Goal: Task Accomplishment & Management: Complete application form

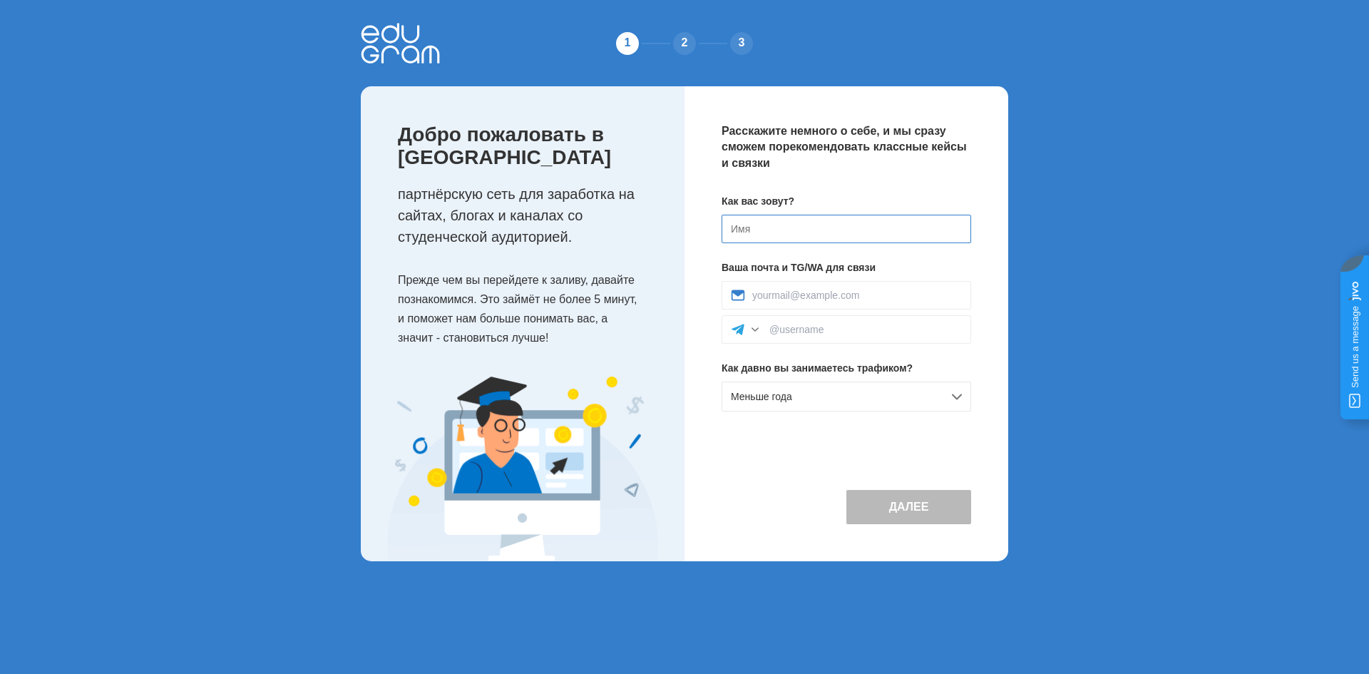
click at [806, 225] on input at bounding box center [847, 229] width 250 height 29
type input "[PERSON_NAME]"
click at [835, 296] on input at bounding box center [857, 294] width 210 height 11
type input "slidd.dick@gmail.com"
click at [826, 337] on div at bounding box center [847, 329] width 250 height 29
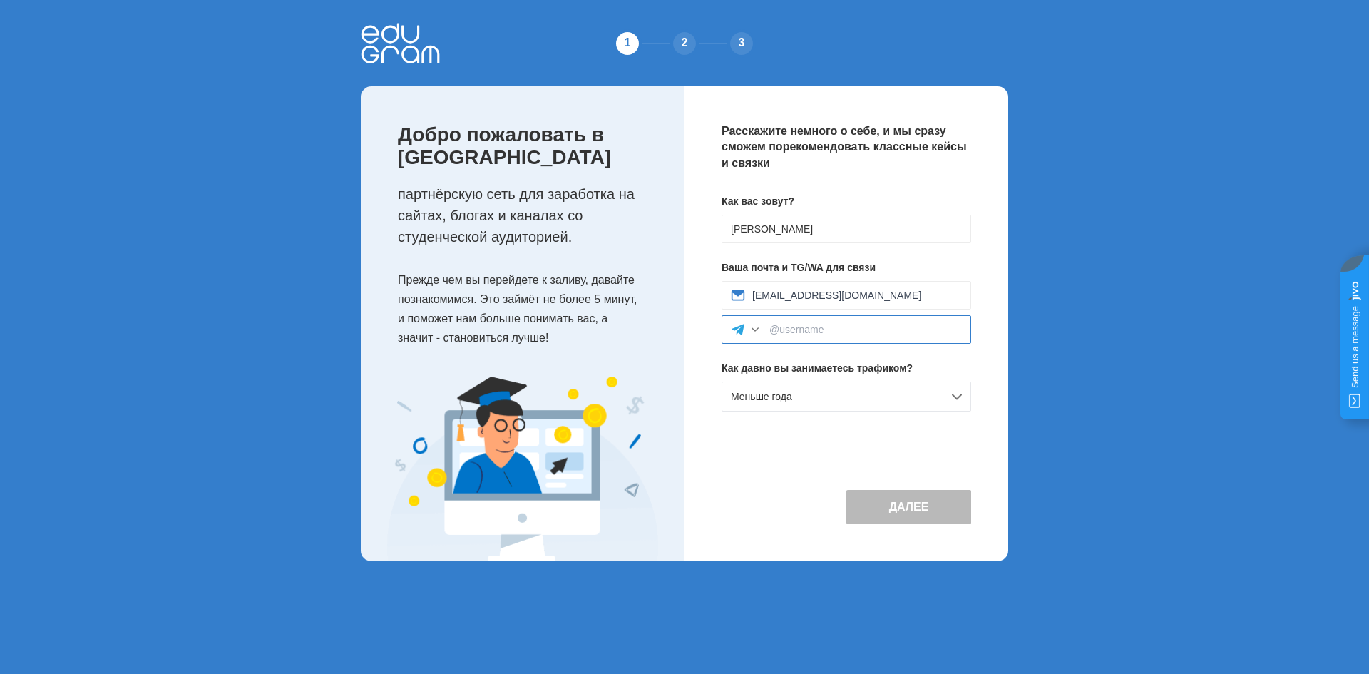
click at [828, 329] on input at bounding box center [865, 329] width 193 height 11
type input """
type input "@sld_dr"
click at [782, 465] on div "Расскажите немного о себе, и мы сразу сможем порекомендовать классные кейсы и с…" at bounding box center [846, 323] width 324 height 475
click at [791, 396] on span "Меньше года" at bounding box center [761, 396] width 61 height 11
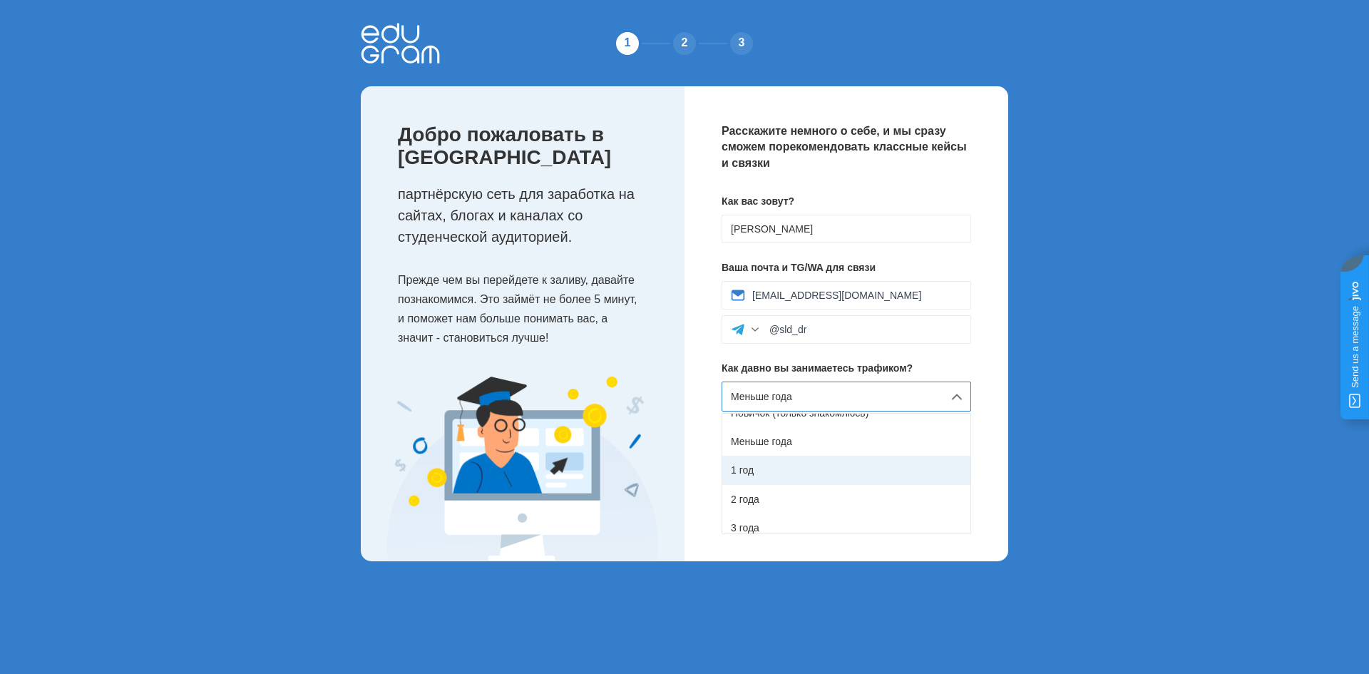
scroll to position [9, 0]
click at [779, 479] on div "1 год" at bounding box center [846, 475] width 248 height 29
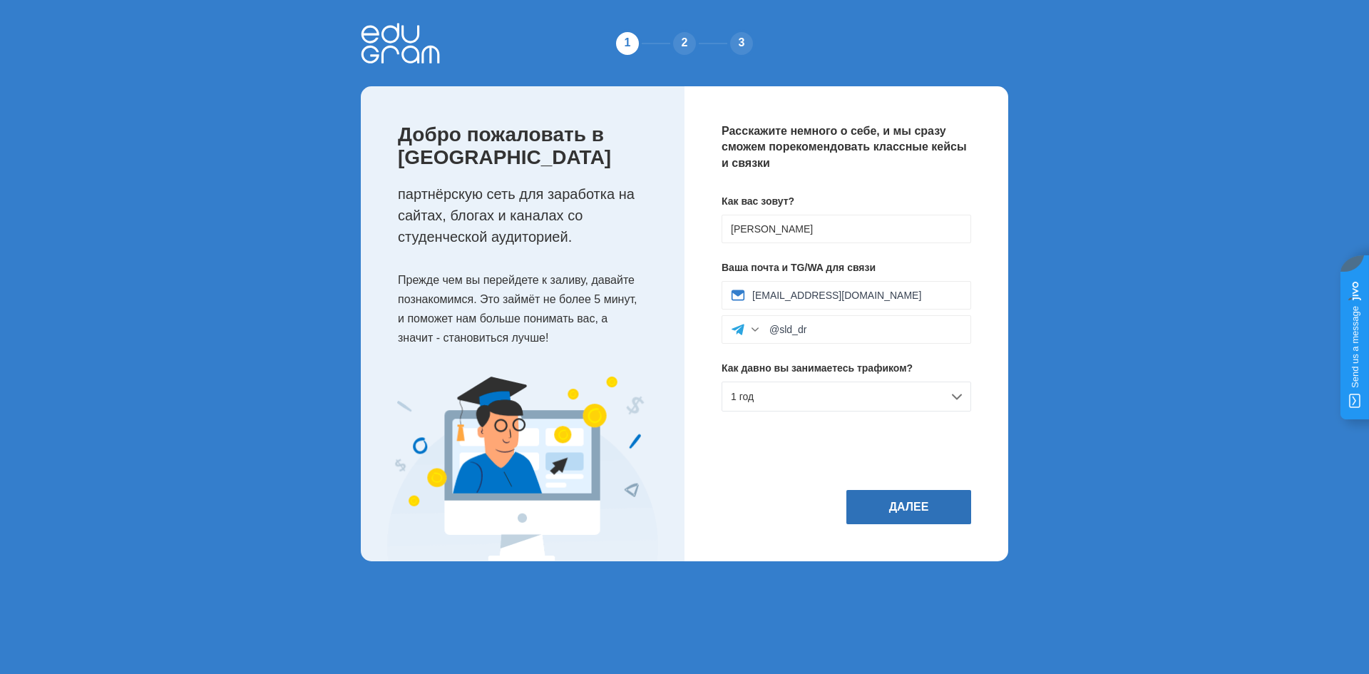
click at [915, 495] on button "Далее" at bounding box center [908, 507] width 125 height 34
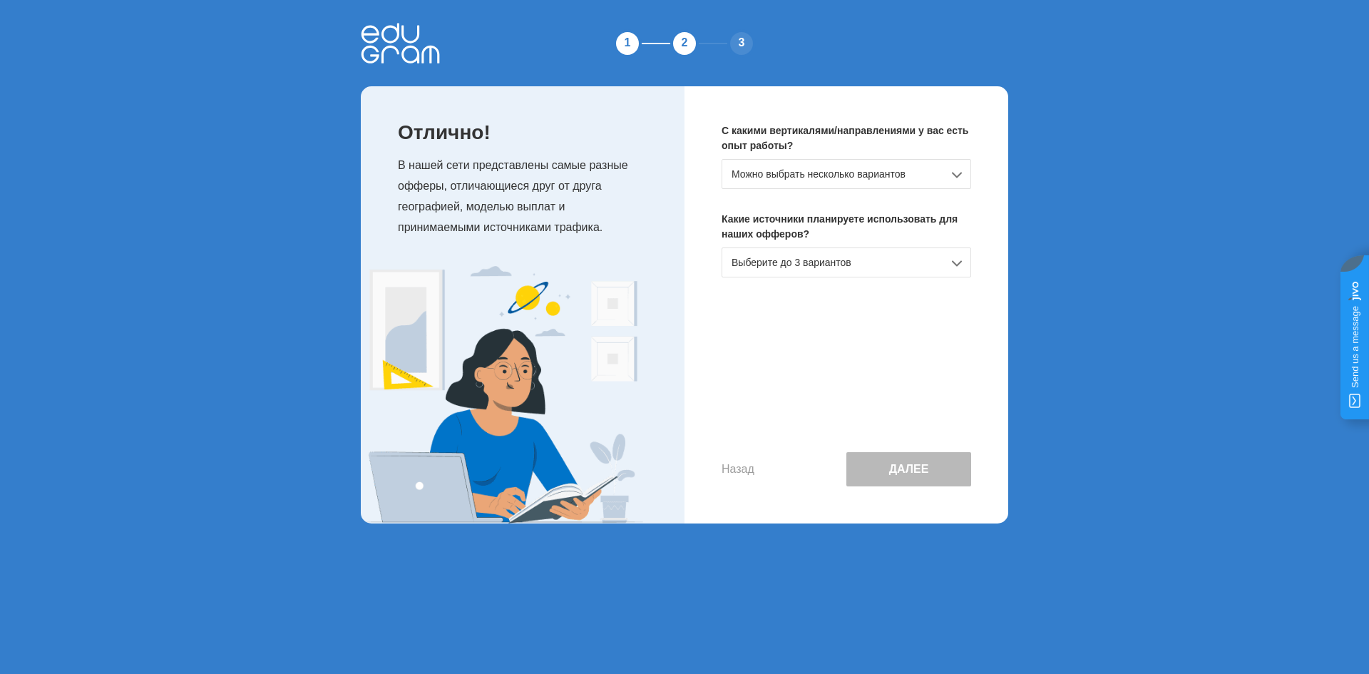
click at [786, 177] on div "Можно выбрать несколько вариантов" at bounding box center [847, 174] width 250 height 30
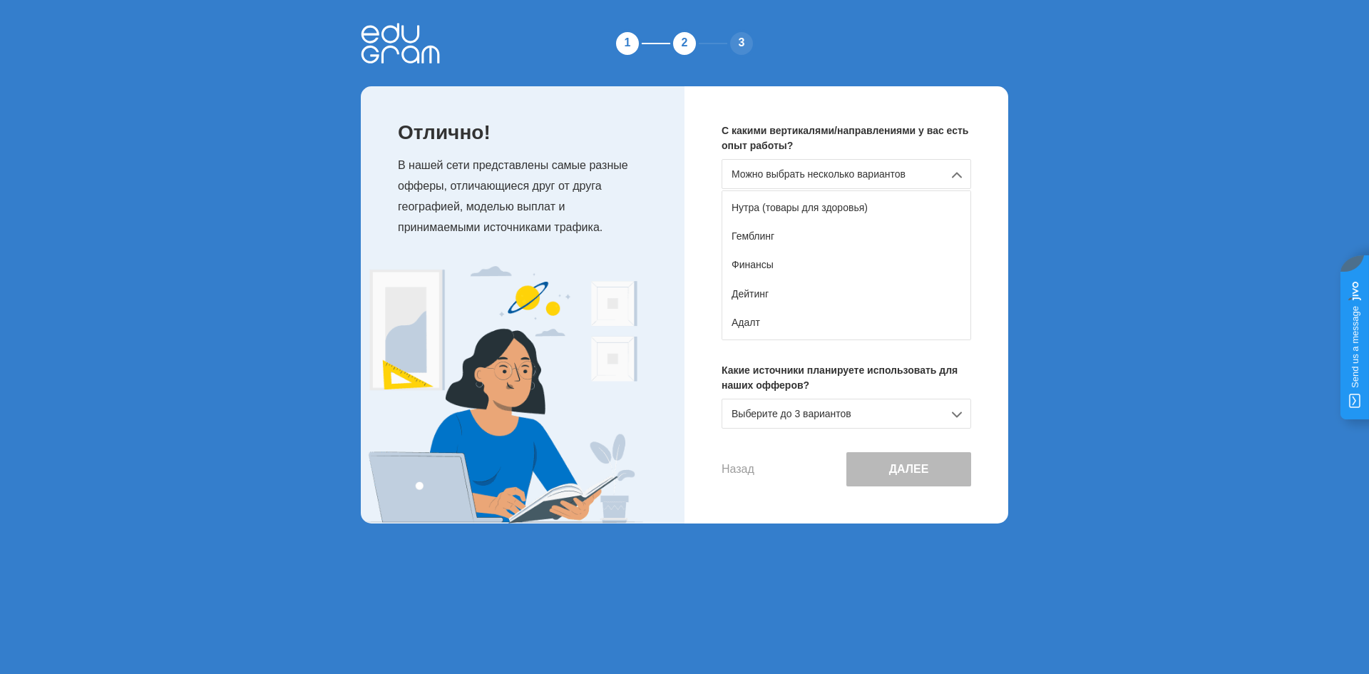
scroll to position [252, 0]
click at [815, 324] on div "Другое" at bounding box center [846, 325] width 248 height 29
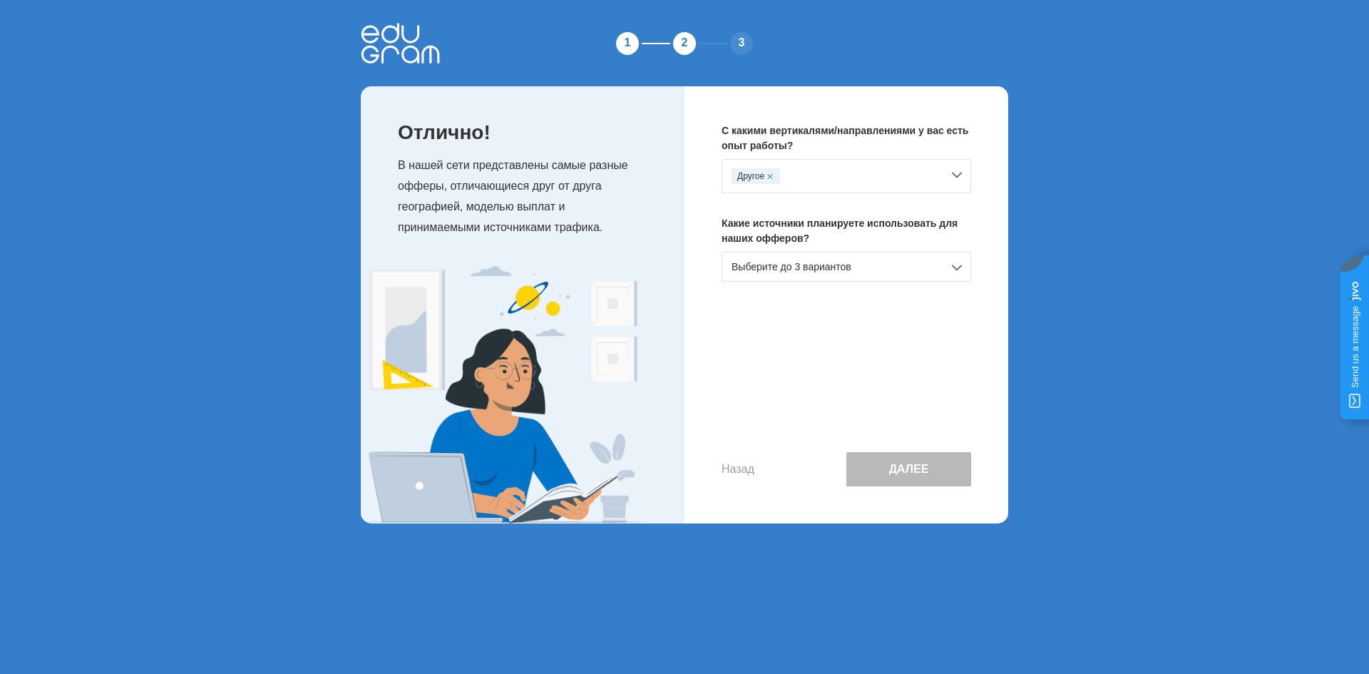
click at [820, 263] on div "Выберите до 3 вариантов" at bounding box center [847, 267] width 250 height 30
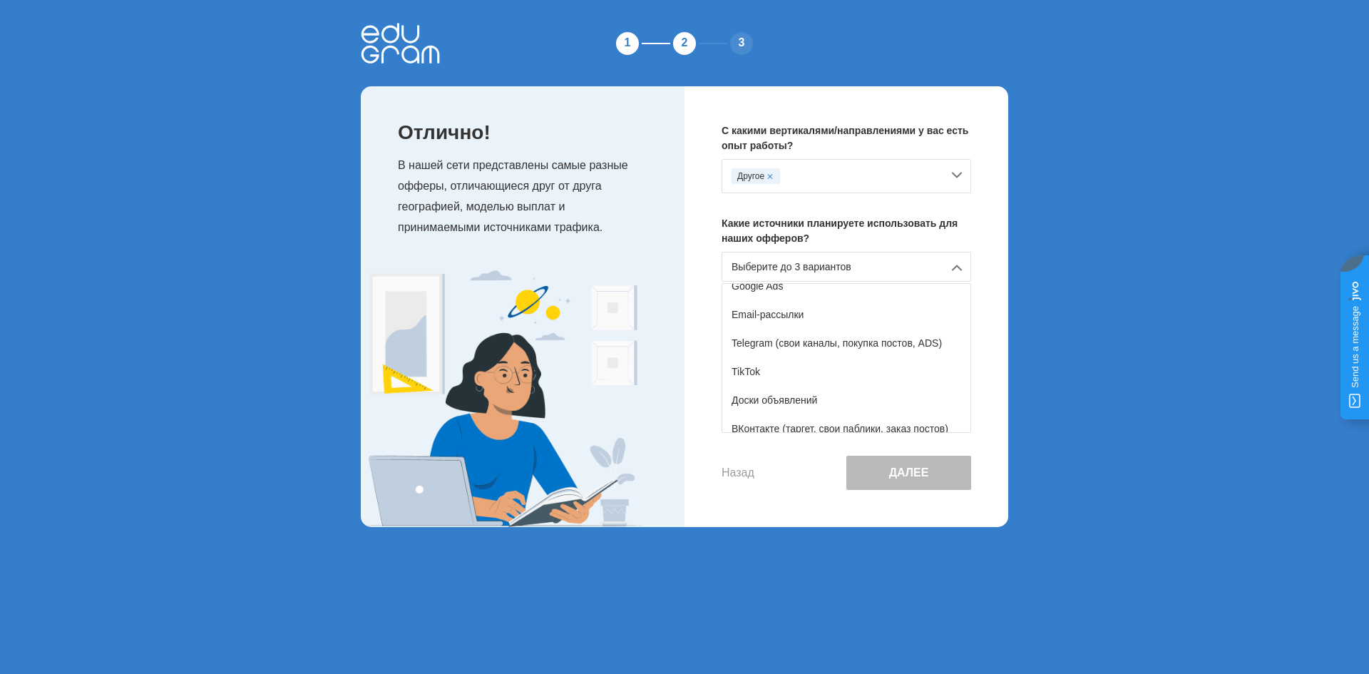
scroll to position [163, 0]
click at [809, 403] on div "Доски объявлений" at bounding box center [846, 403] width 248 height 29
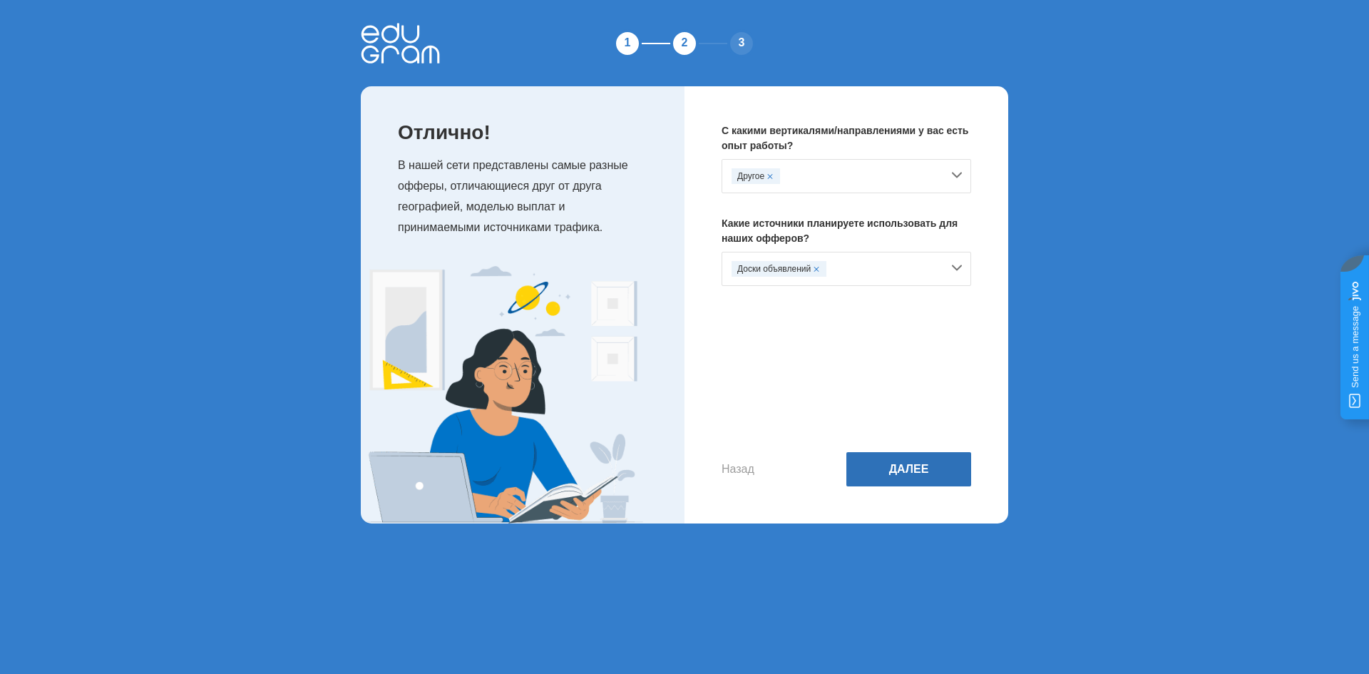
click at [920, 476] on button "Далее" at bounding box center [908, 469] width 125 height 34
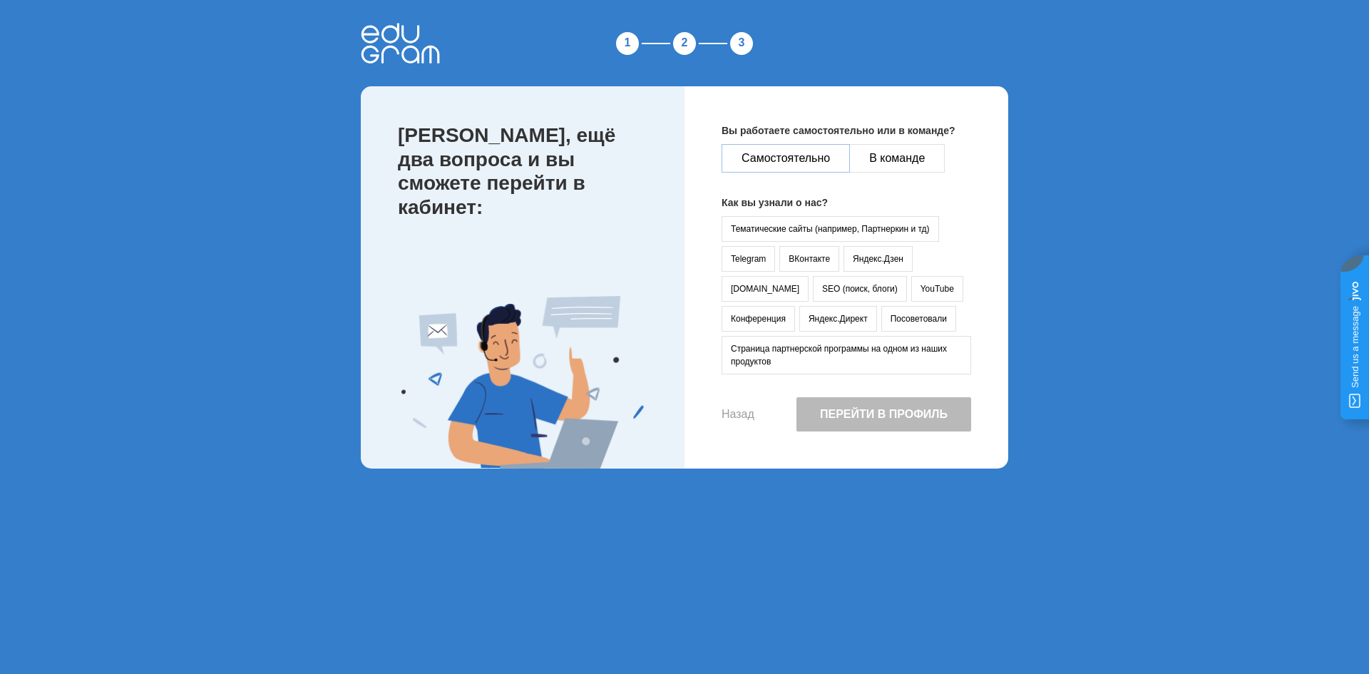
click at [793, 159] on button "Самостоятельно" at bounding box center [786, 158] width 128 height 29
click at [745, 255] on button "Telegram" at bounding box center [748, 259] width 53 height 26
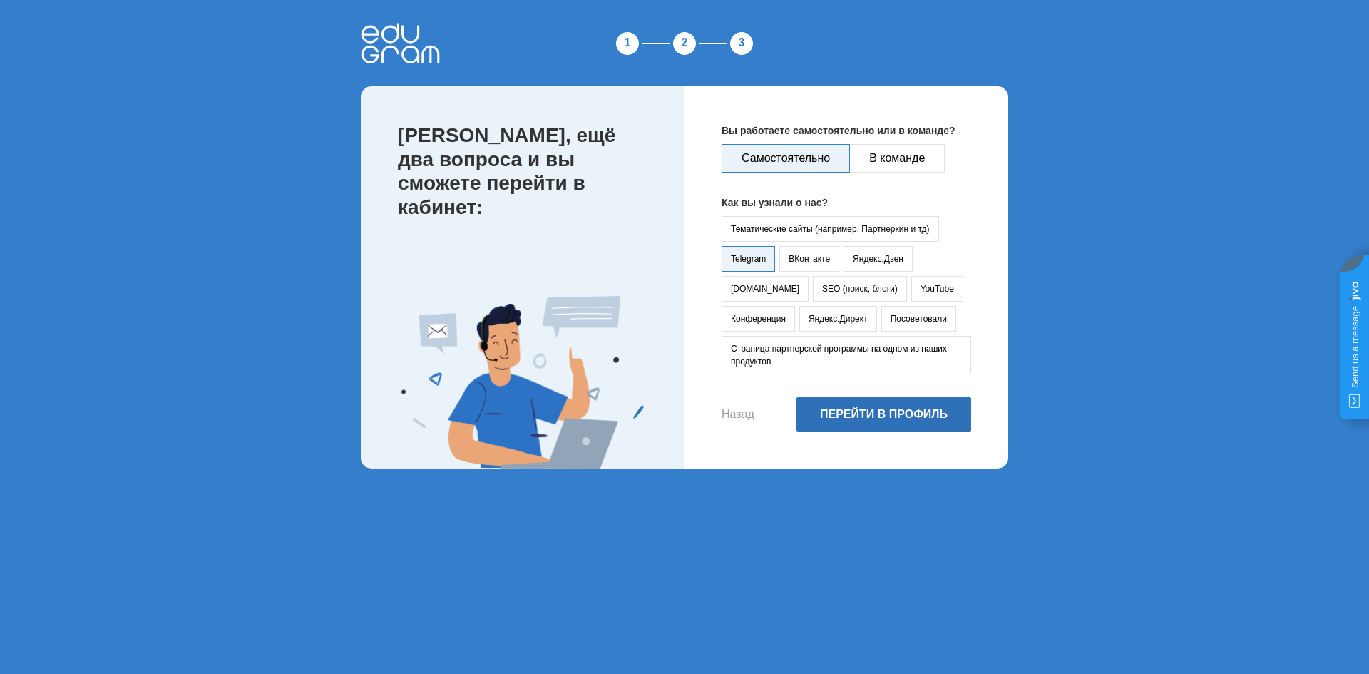
click at [877, 422] on button "Перейти в профиль" at bounding box center [883, 414] width 175 height 34
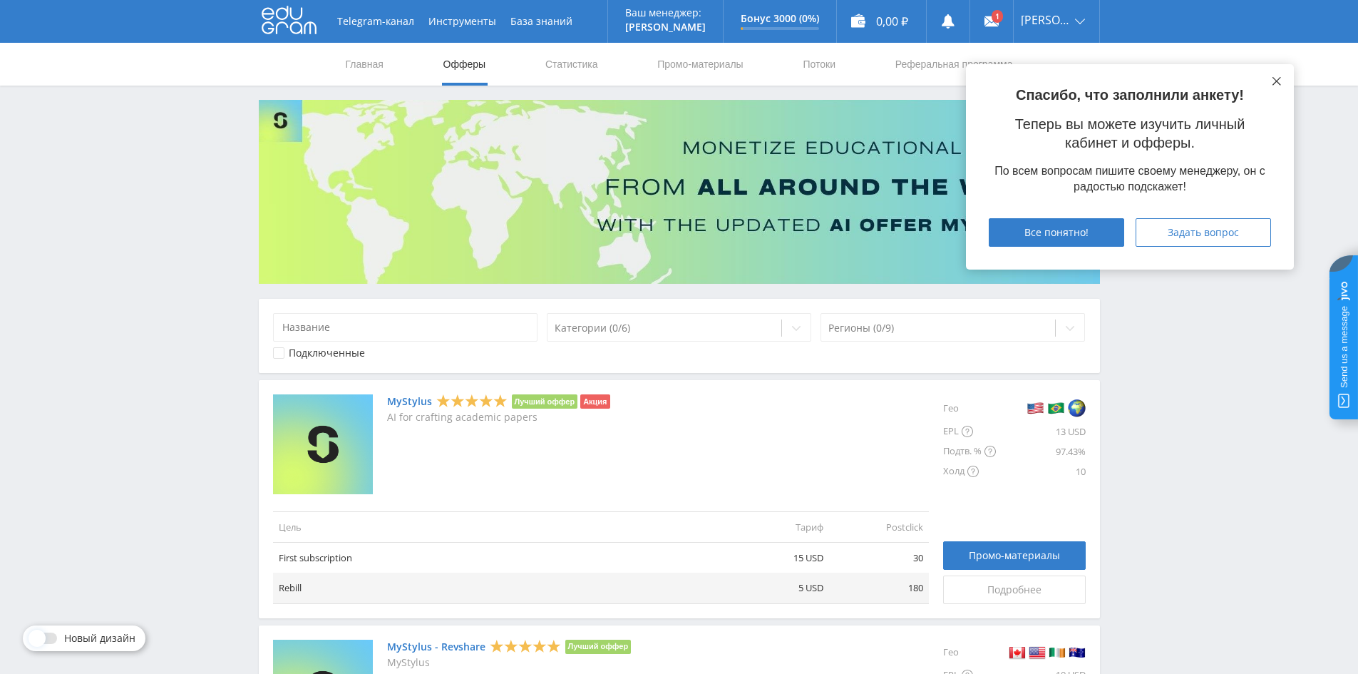
click at [1276, 76] on button at bounding box center [1276, 81] width 11 height 11
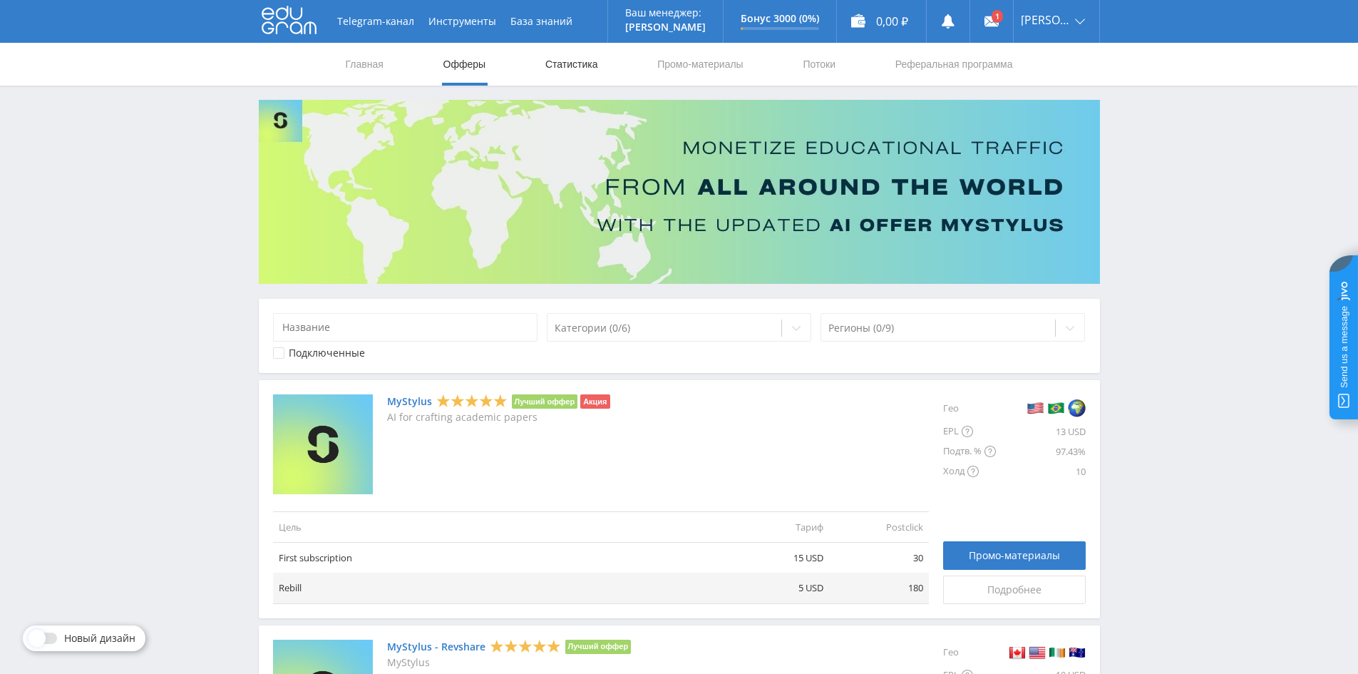
click at [568, 68] on link "Статистика" at bounding box center [572, 64] width 56 height 43
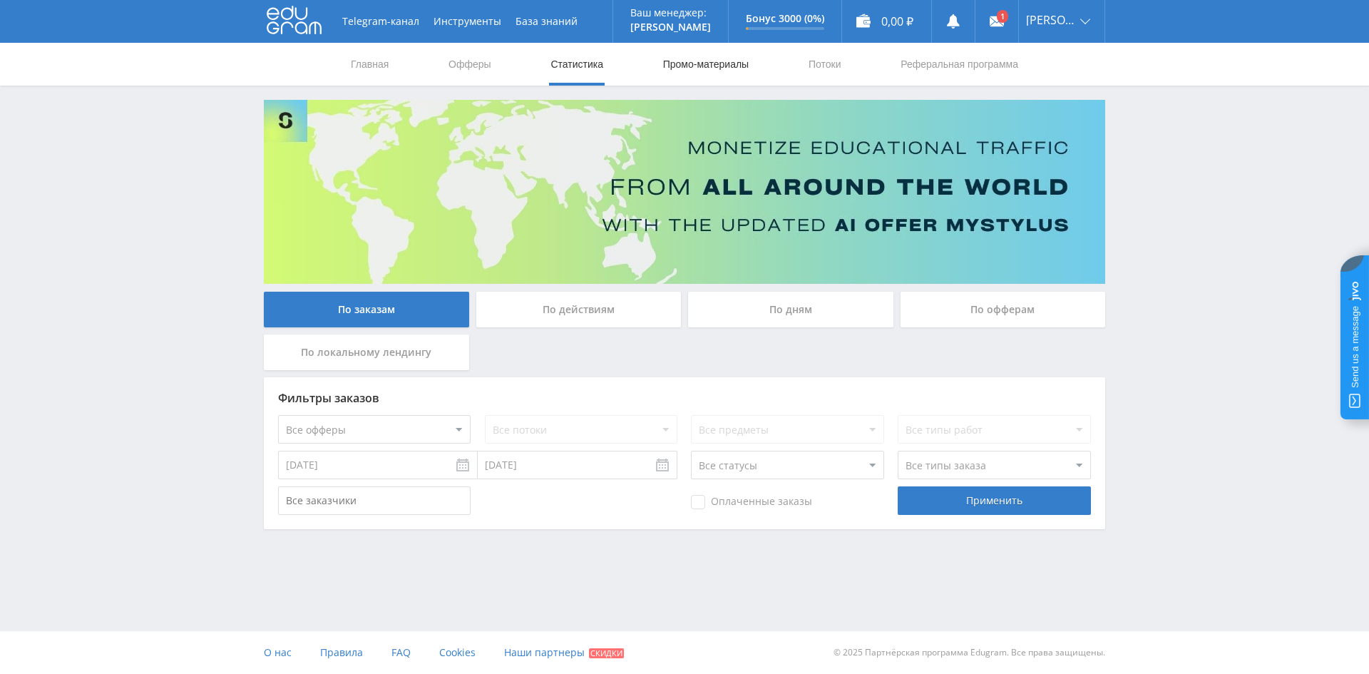
click at [703, 63] on link "Промо-материалы" at bounding box center [706, 64] width 88 height 43
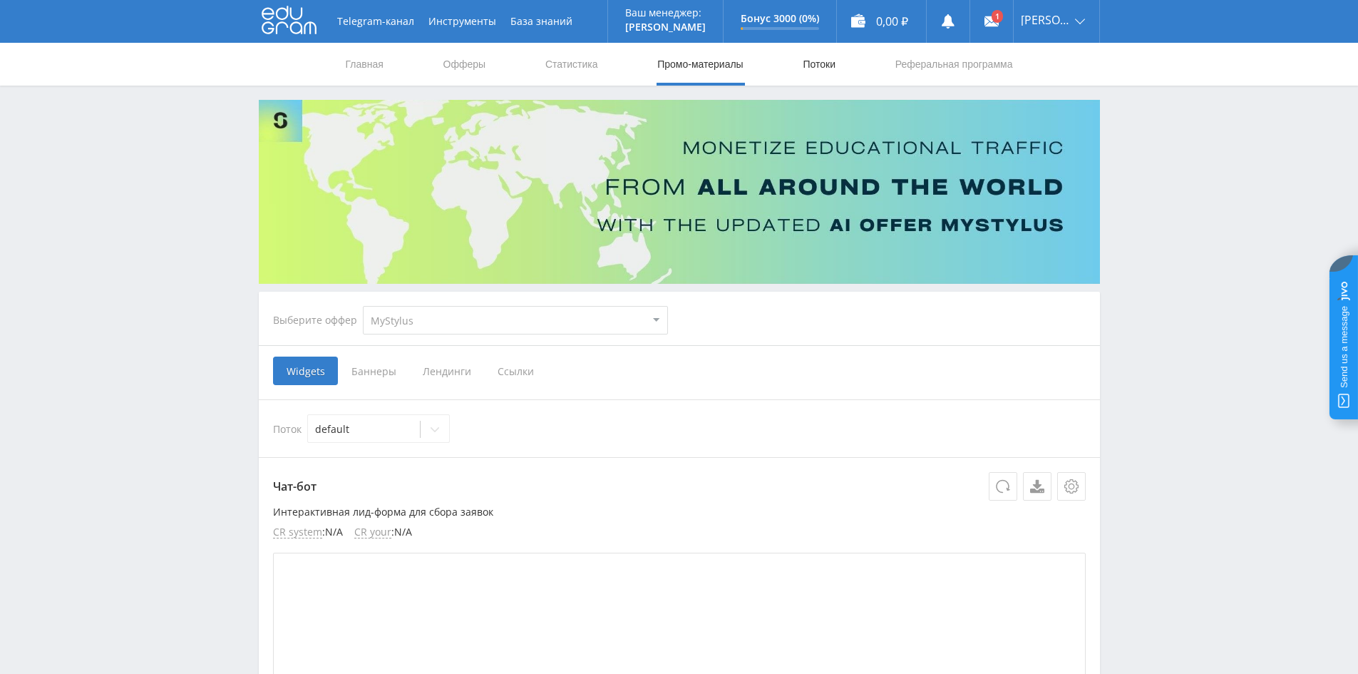
click at [830, 56] on link "Потоки" at bounding box center [819, 64] width 36 height 43
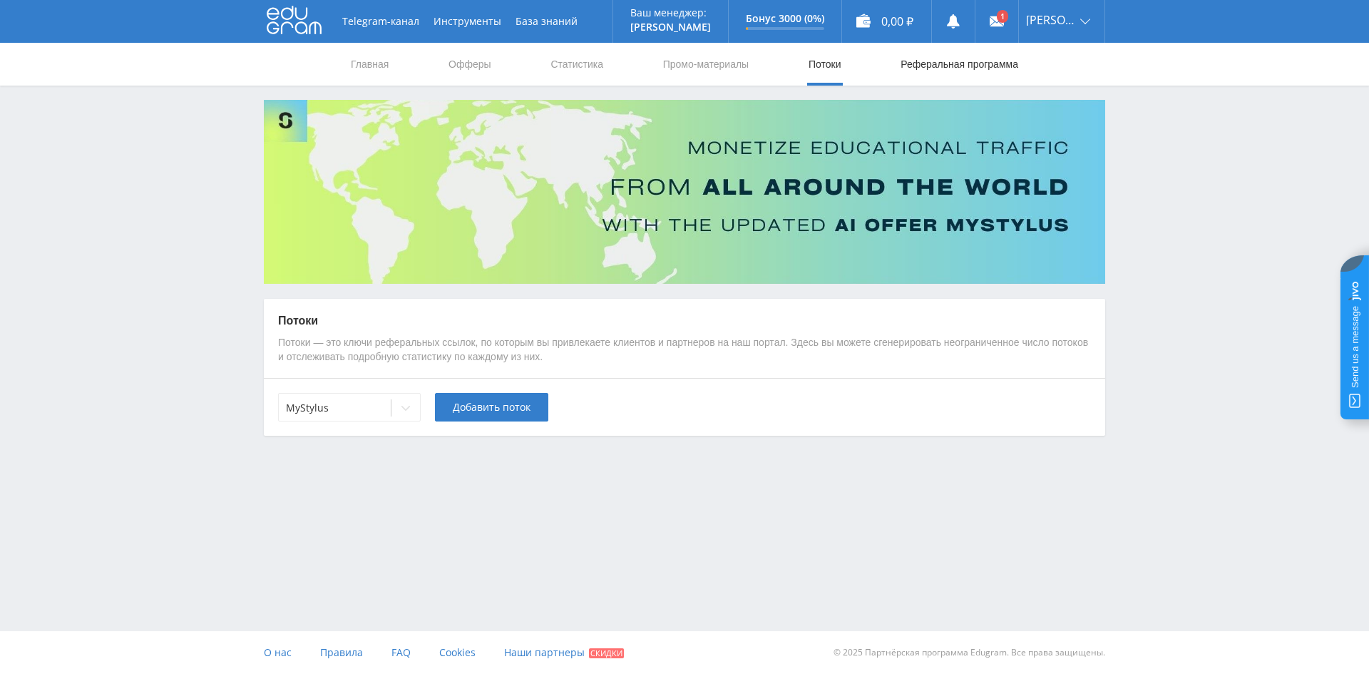
click at [918, 58] on link "Реферальная программа" at bounding box center [959, 64] width 120 height 43
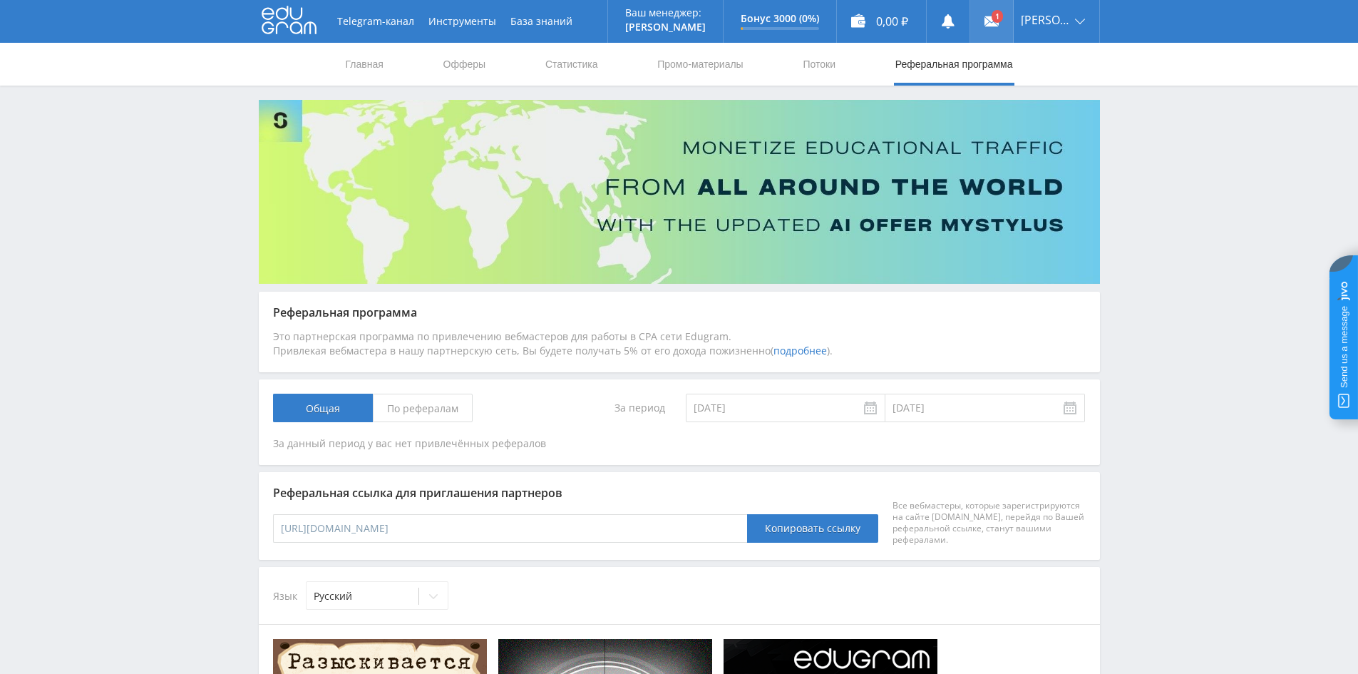
click at [999, 25] on use at bounding box center [992, 21] width 14 height 10
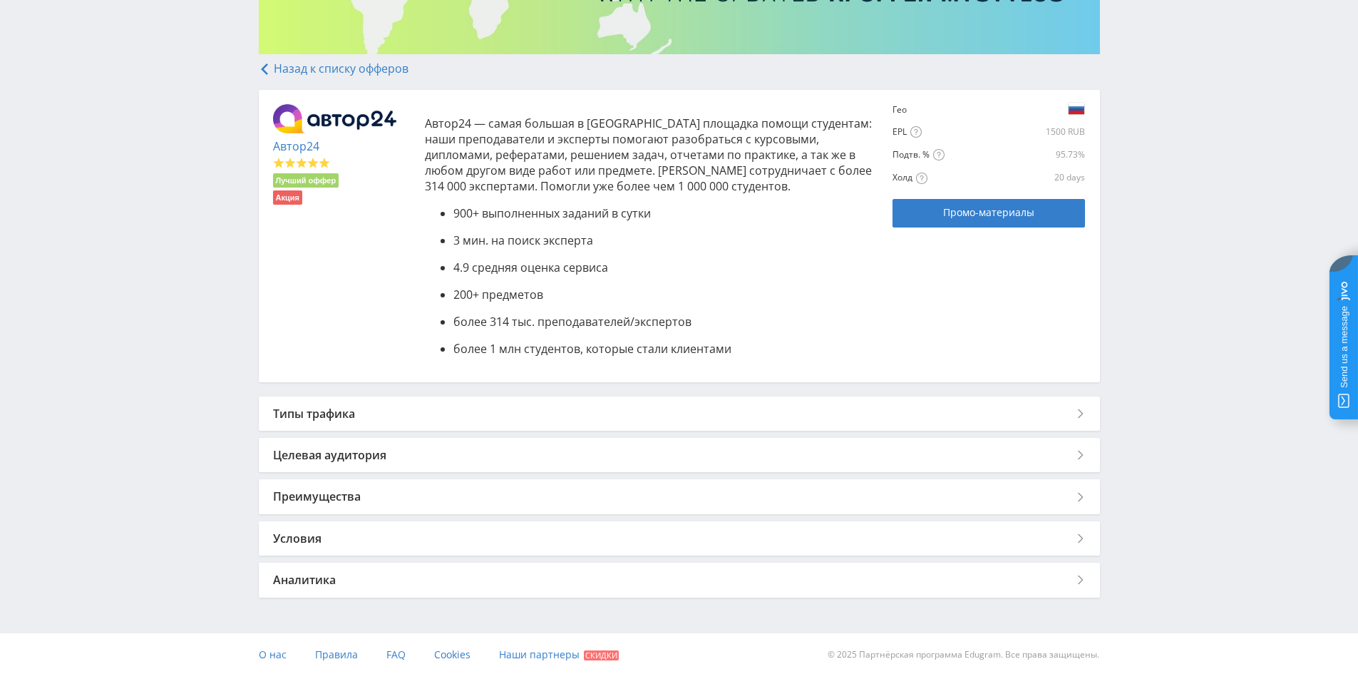
scroll to position [232, 0]
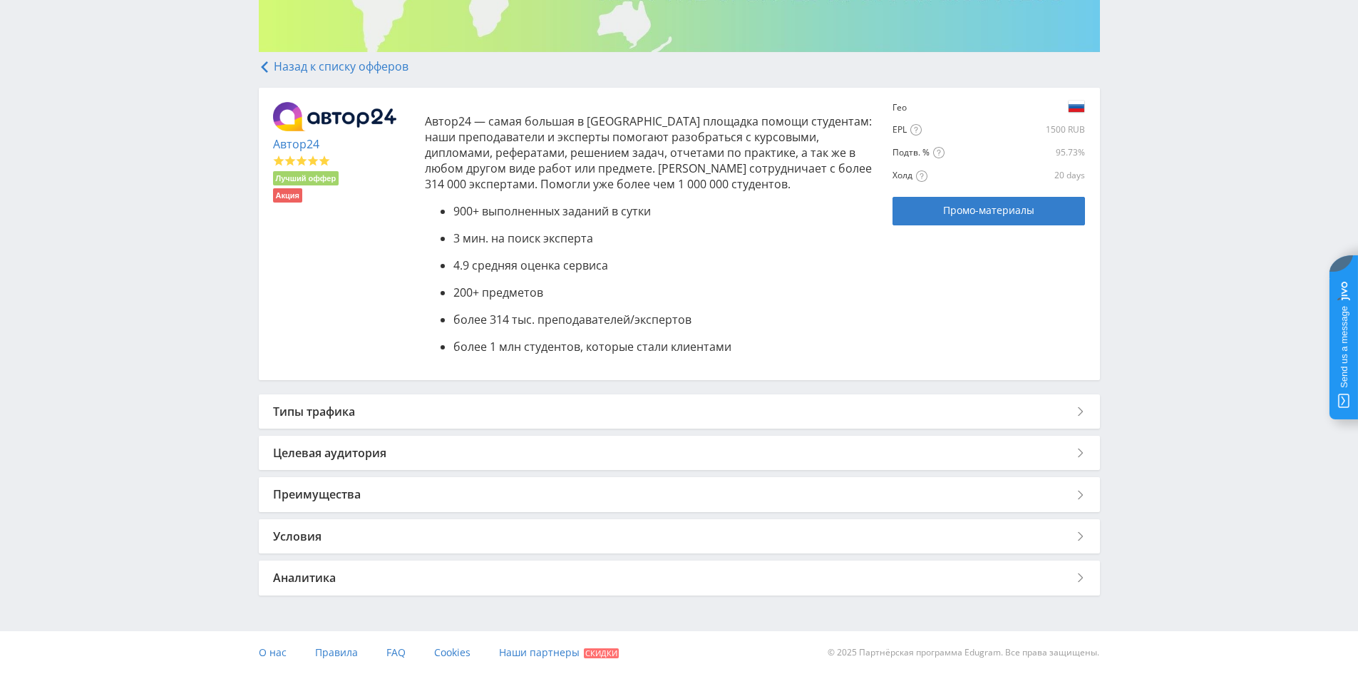
click at [518, 388] on div "Назад к списку офферов Автор24 Лучший оффер Акция Автор24 — самая большая в Рос…" at bounding box center [679, 327] width 841 height 535
click at [520, 409] on div "Типы трафика" at bounding box center [679, 411] width 841 height 34
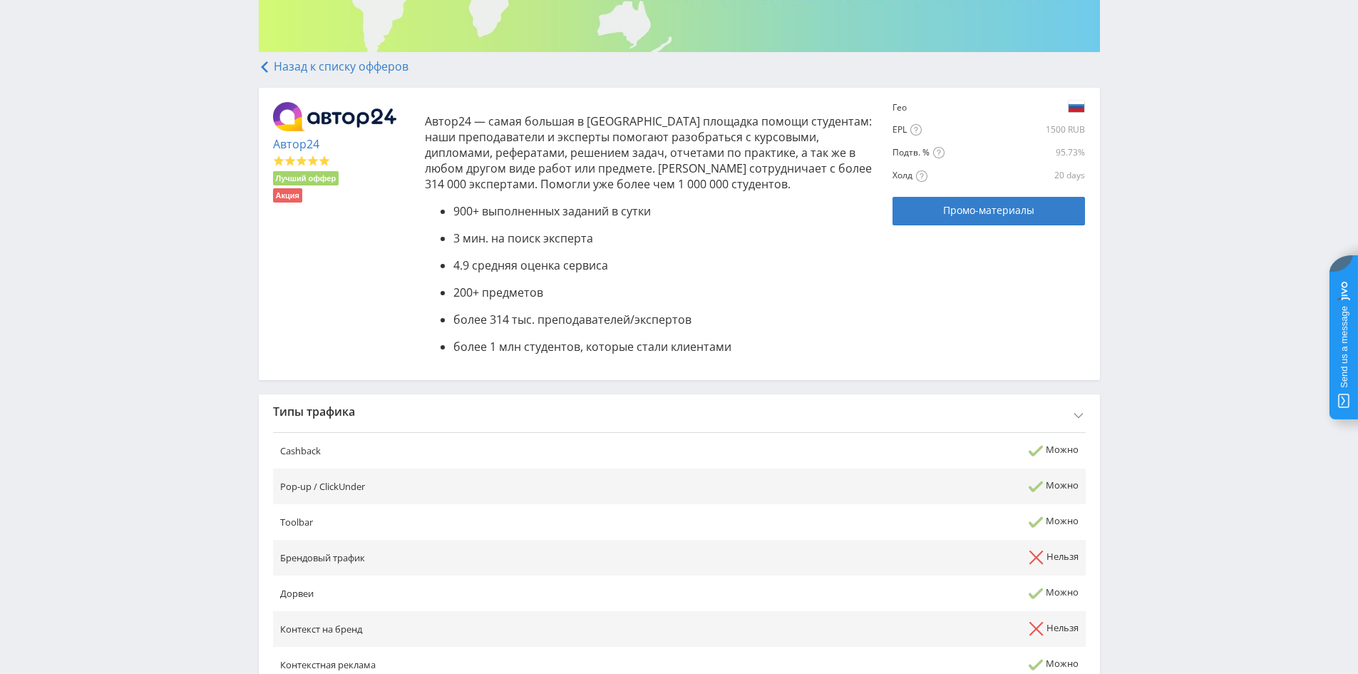
click at [520, 409] on div "Типы трафика" at bounding box center [679, 411] width 841 height 34
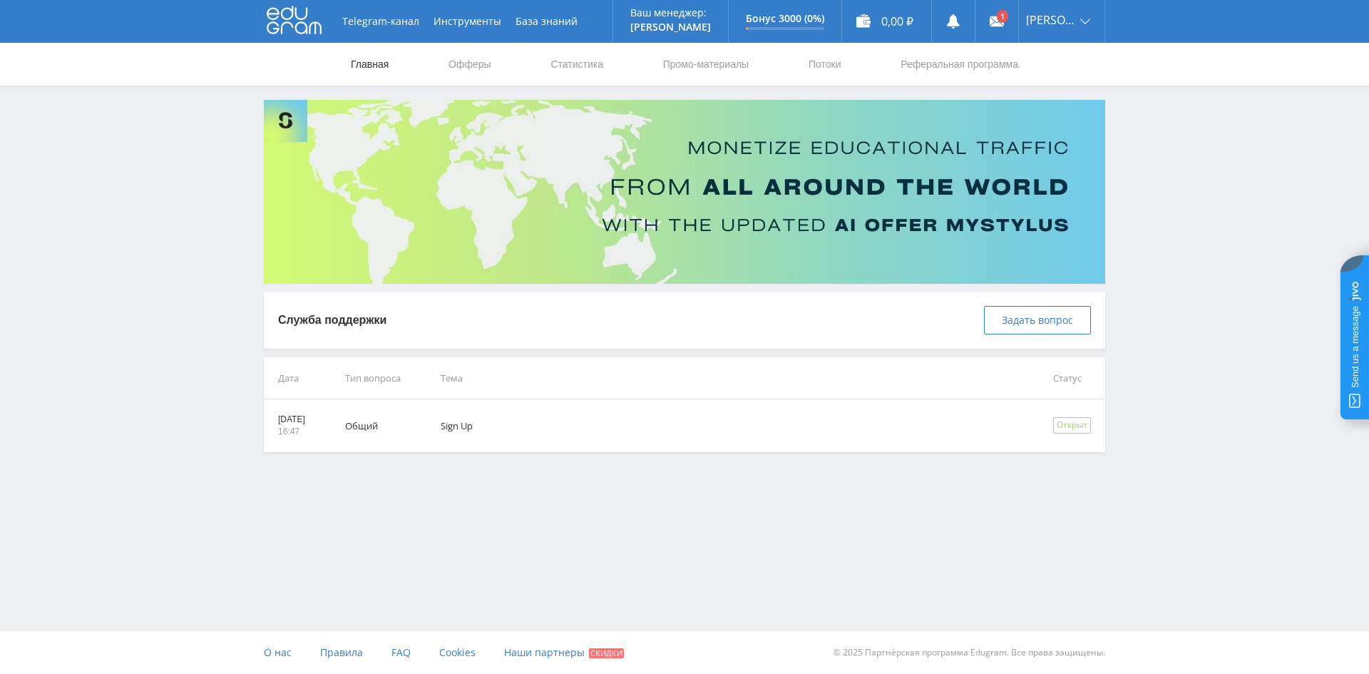
click at [358, 73] on link "Главная" at bounding box center [369, 64] width 41 height 43
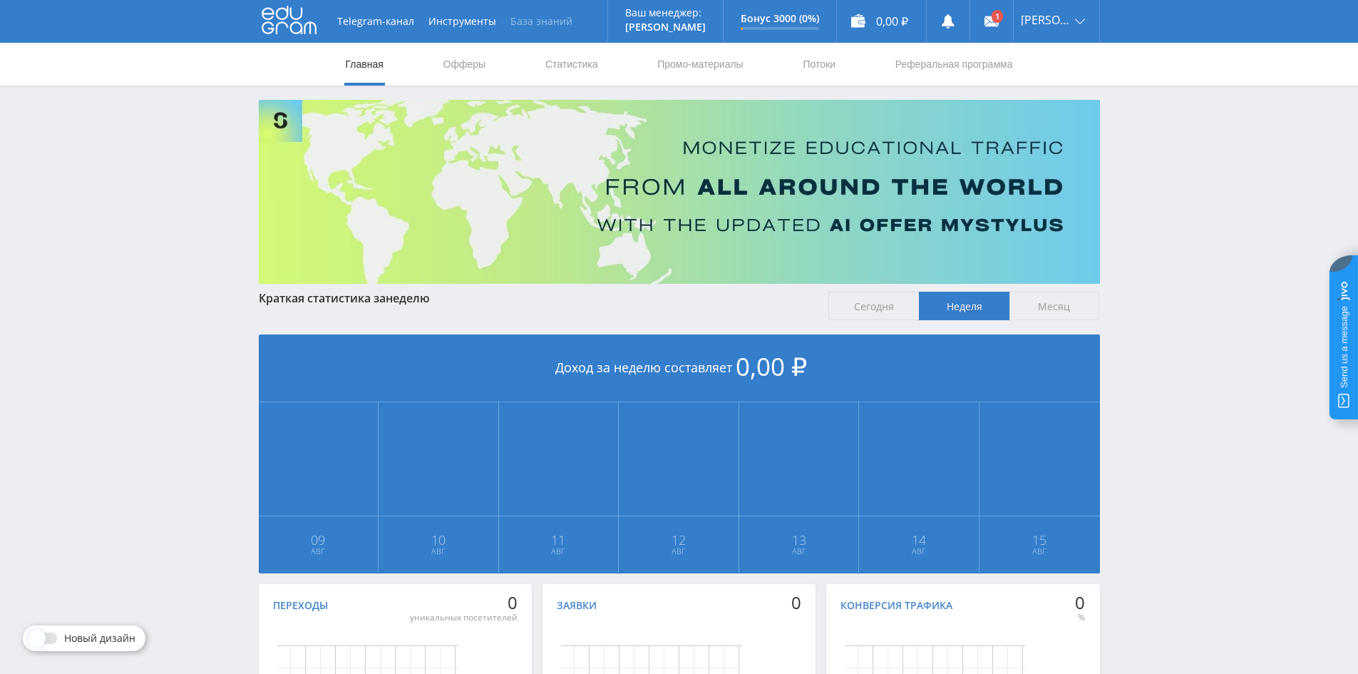
click at [520, 20] on link "База знаний" at bounding box center [541, 21] width 76 height 43
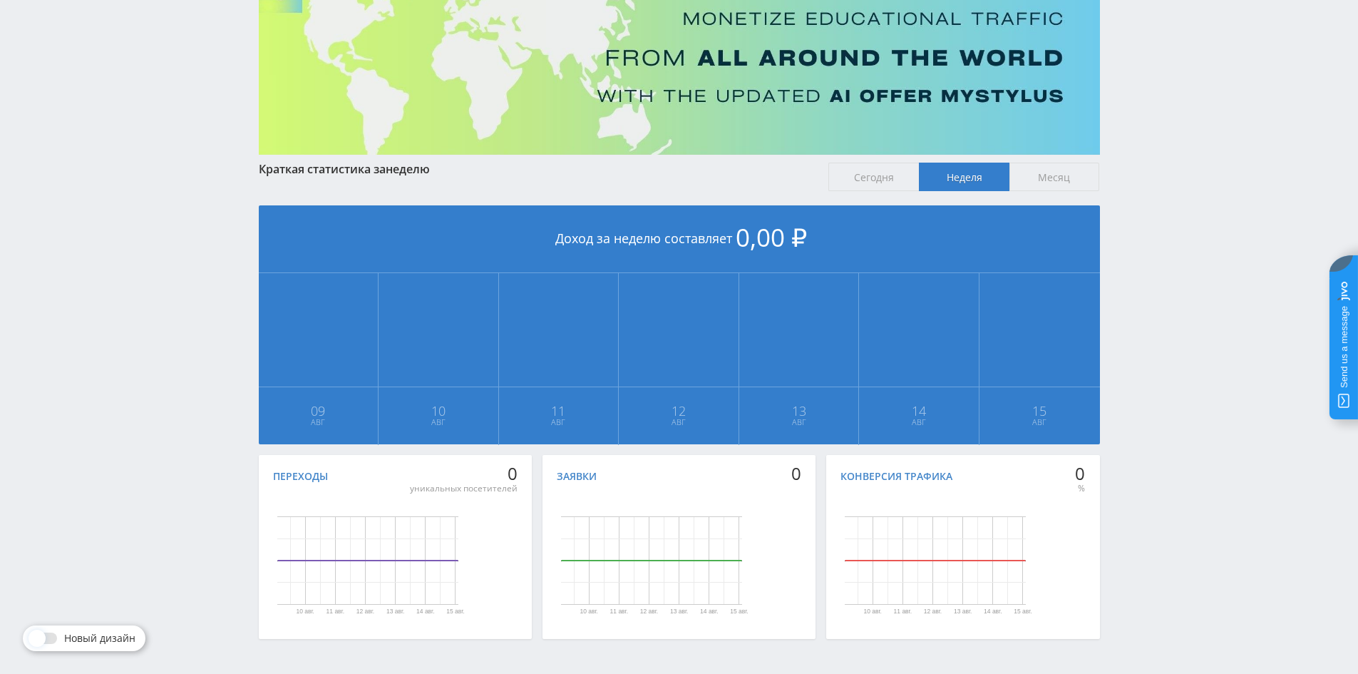
scroll to position [173, 0]
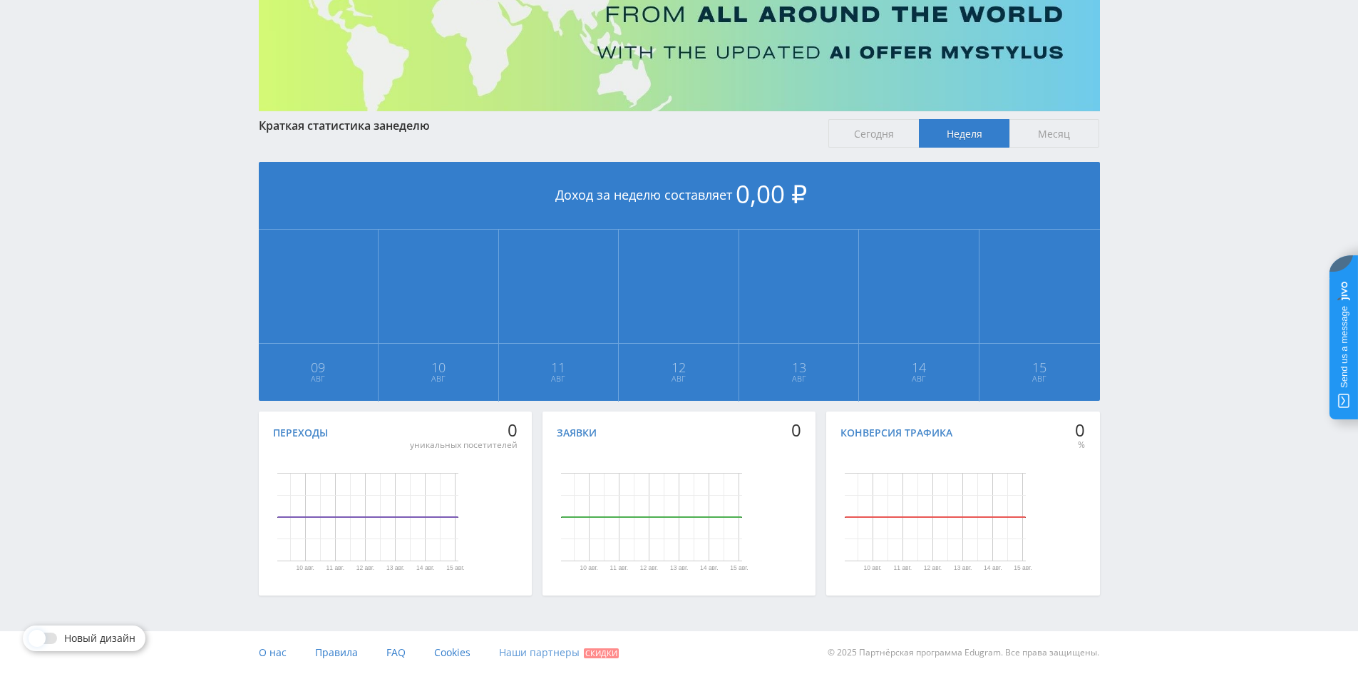
click at [547, 657] on span "Наши партнеры" at bounding box center [539, 652] width 81 height 14
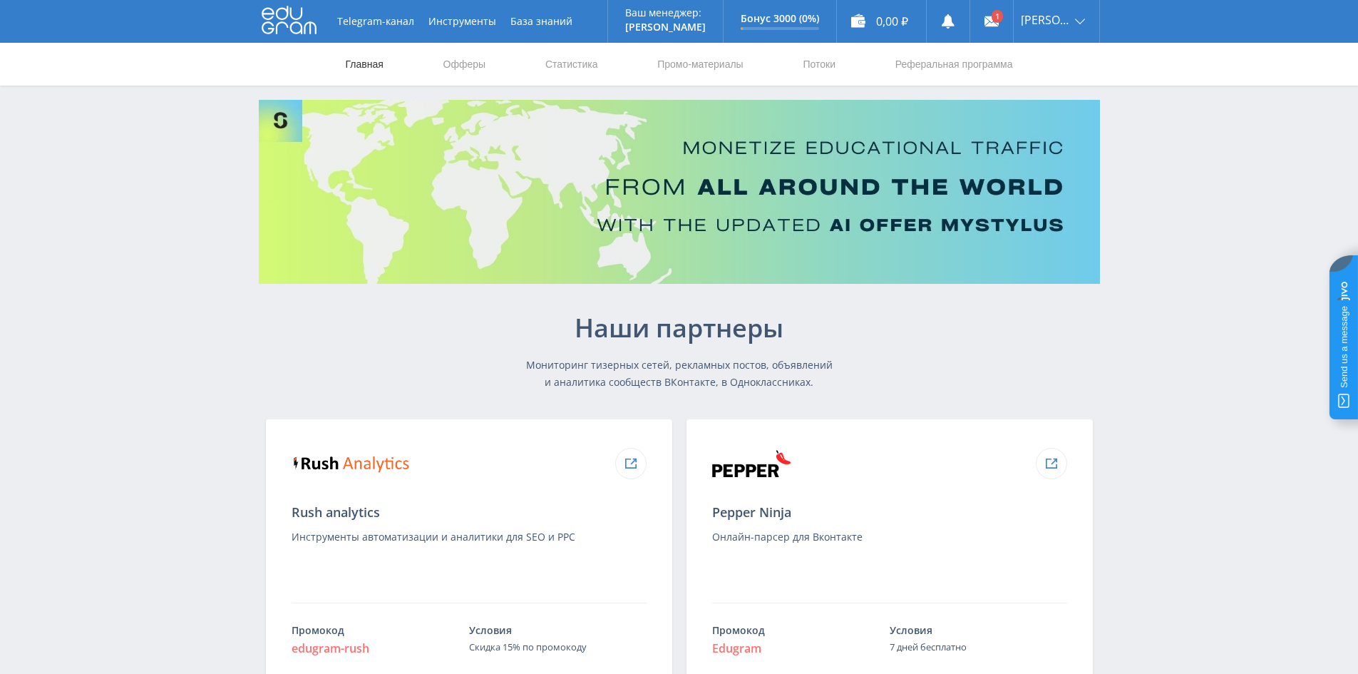
click at [373, 71] on link "Главная" at bounding box center [364, 64] width 41 height 43
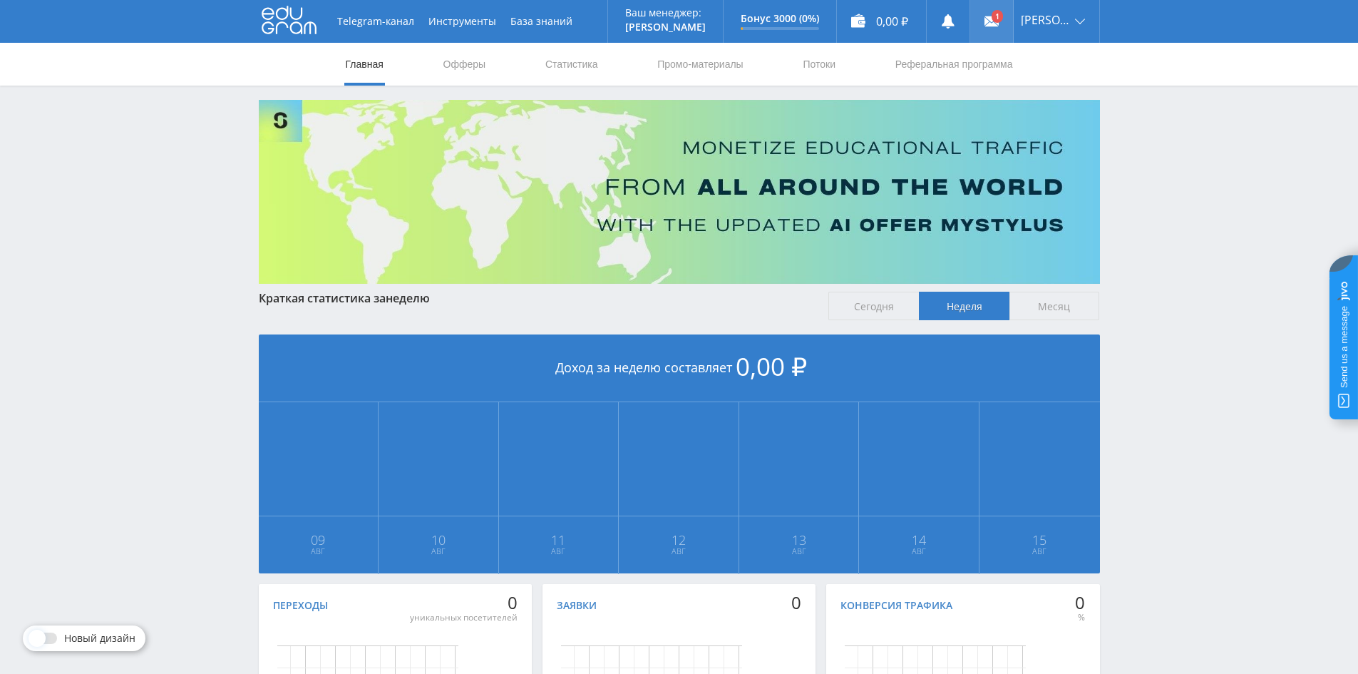
click at [997, 27] on icon at bounding box center [992, 21] width 14 height 14
